Goal: Register for event/course

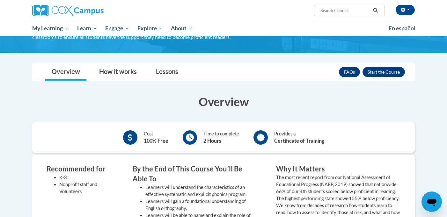
scroll to position [84, 0]
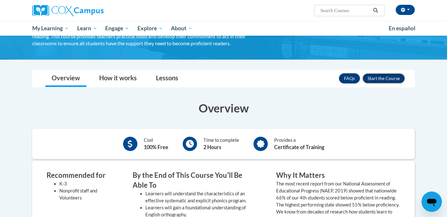
click at [391, 81] on button "Enroll" at bounding box center [383, 78] width 42 height 10
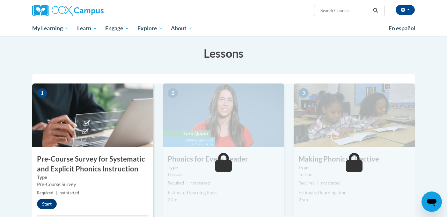
scroll to position [103, 0]
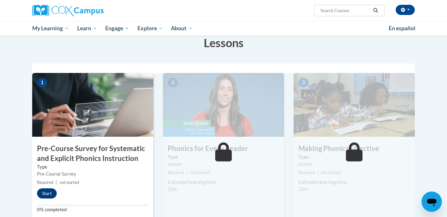
click at [98, 123] on img at bounding box center [92, 105] width 121 height 64
click at [47, 195] on button "Start" at bounding box center [47, 193] width 20 height 10
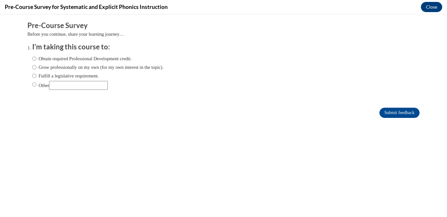
scroll to position [0, 0]
click at [44, 69] on label "Grow professionally on my own (for my own interest in the topic)." at bounding box center [97, 67] width 131 height 7
click at [36, 69] on input "Grow professionally on my own (for my own interest in the topic)." at bounding box center [34, 67] width 4 height 7
radio input "true"
click at [72, 61] on label "Obtain required Professional Development credit." at bounding box center [81, 58] width 99 height 7
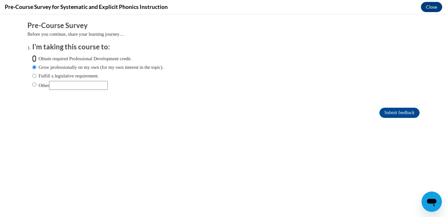
click at [36, 61] on input "Obtain required Professional Development credit." at bounding box center [34, 58] width 4 height 7
radio input "true"
click at [409, 113] on input "Submit feedback" at bounding box center [399, 113] width 40 height 10
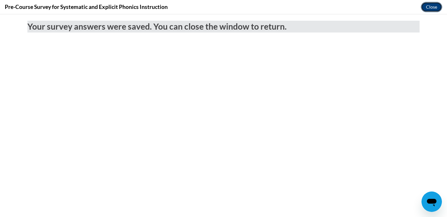
click at [428, 5] on button "Close" at bounding box center [430, 7] width 21 height 10
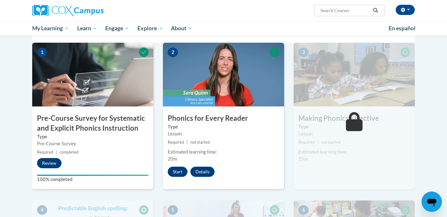
scroll to position [149, 0]
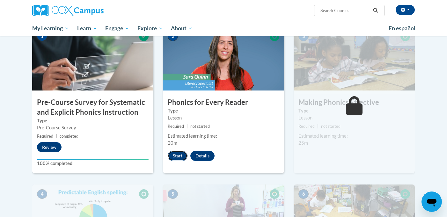
click at [177, 154] on button "Start" at bounding box center [178, 156] width 20 height 10
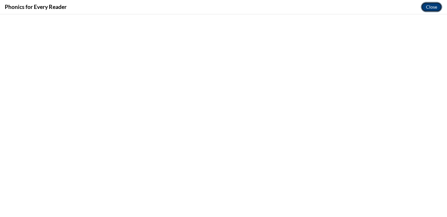
click at [431, 8] on button "Close" at bounding box center [430, 7] width 21 height 10
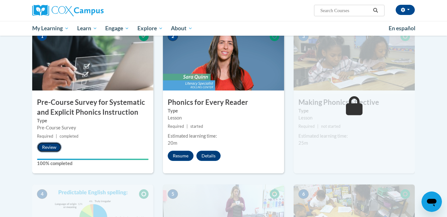
click at [55, 144] on button "Review" at bounding box center [49, 147] width 25 height 10
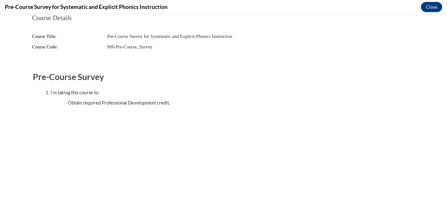
scroll to position [0, 0]
click at [436, 9] on button "Close" at bounding box center [430, 7] width 21 height 10
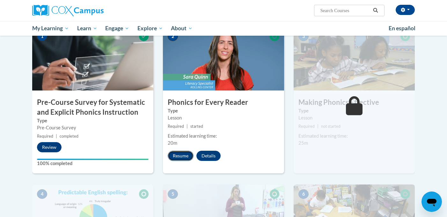
click at [184, 154] on button "Resume" at bounding box center [181, 156] width 26 height 10
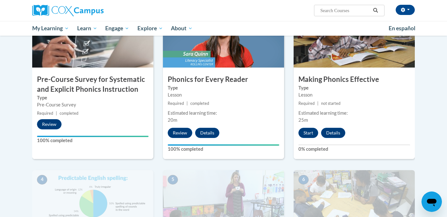
scroll to position [181, 0]
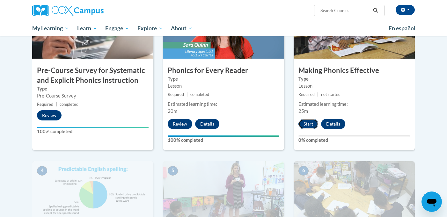
click at [304, 126] on button "Start" at bounding box center [308, 124] width 20 height 10
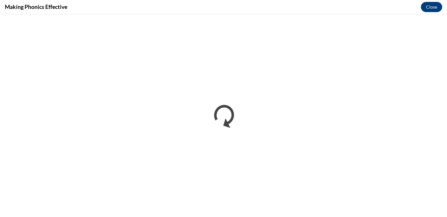
scroll to position [0, 0]
